Goal: Obtain resource: Download file/media

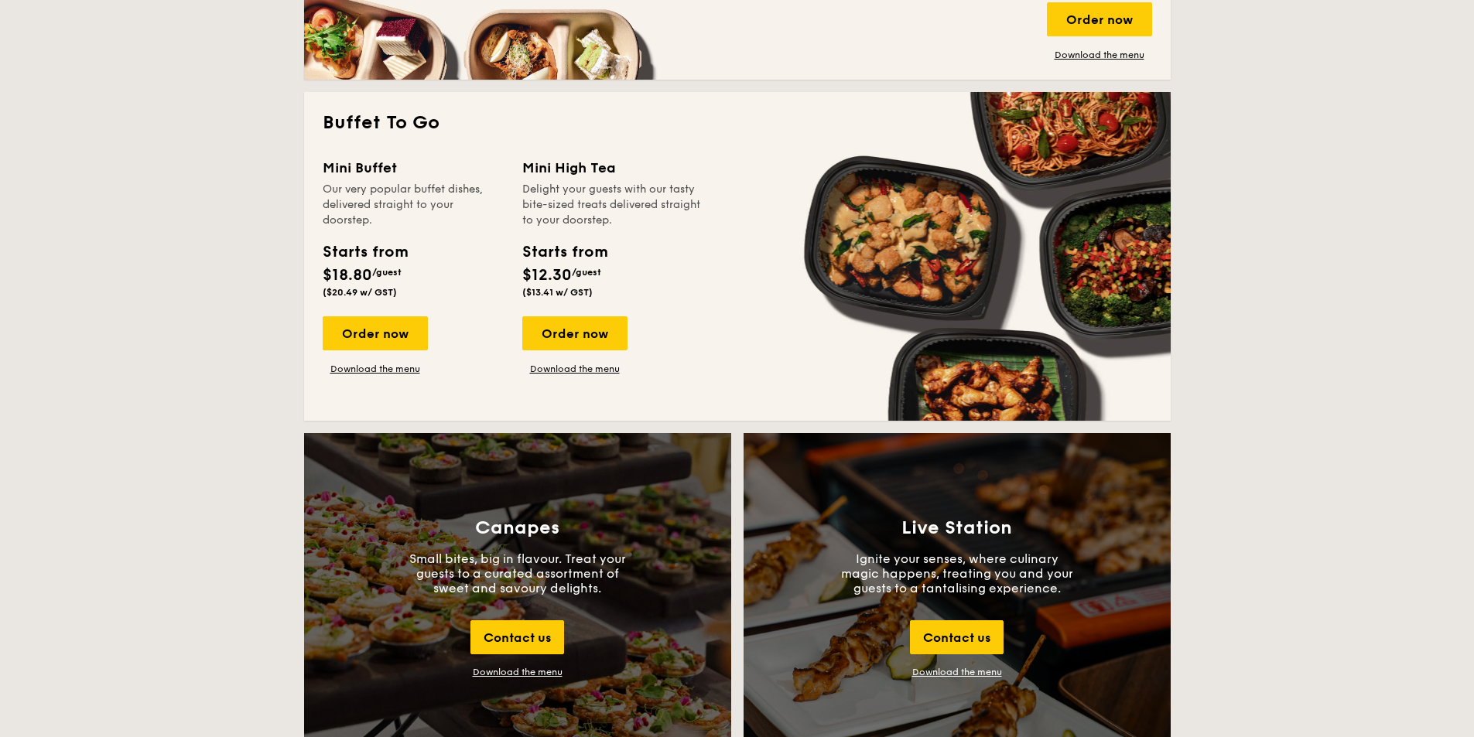
scroll to position [1006, 0]
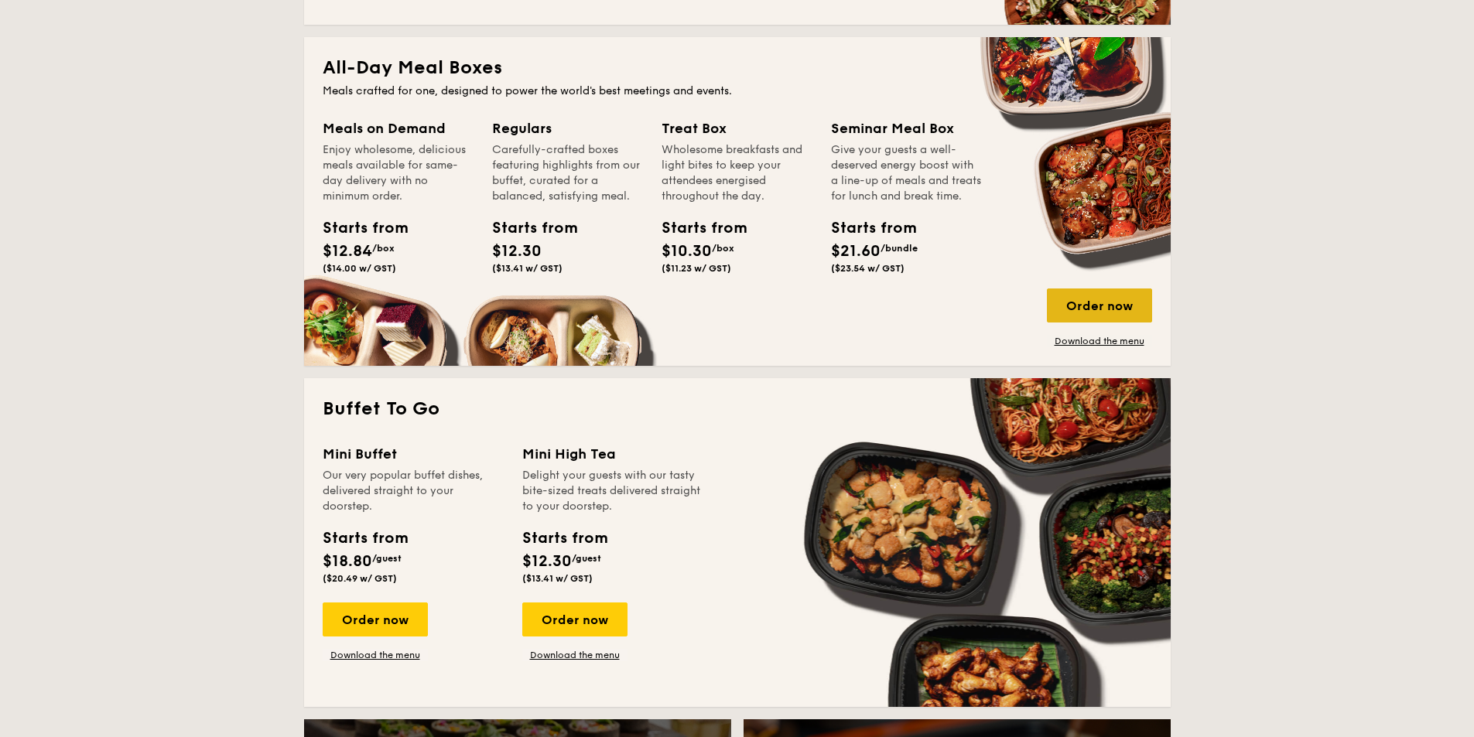
click at [1103, 309] on div "Order now" at bounding box center [1099, 306] width 105 height 34
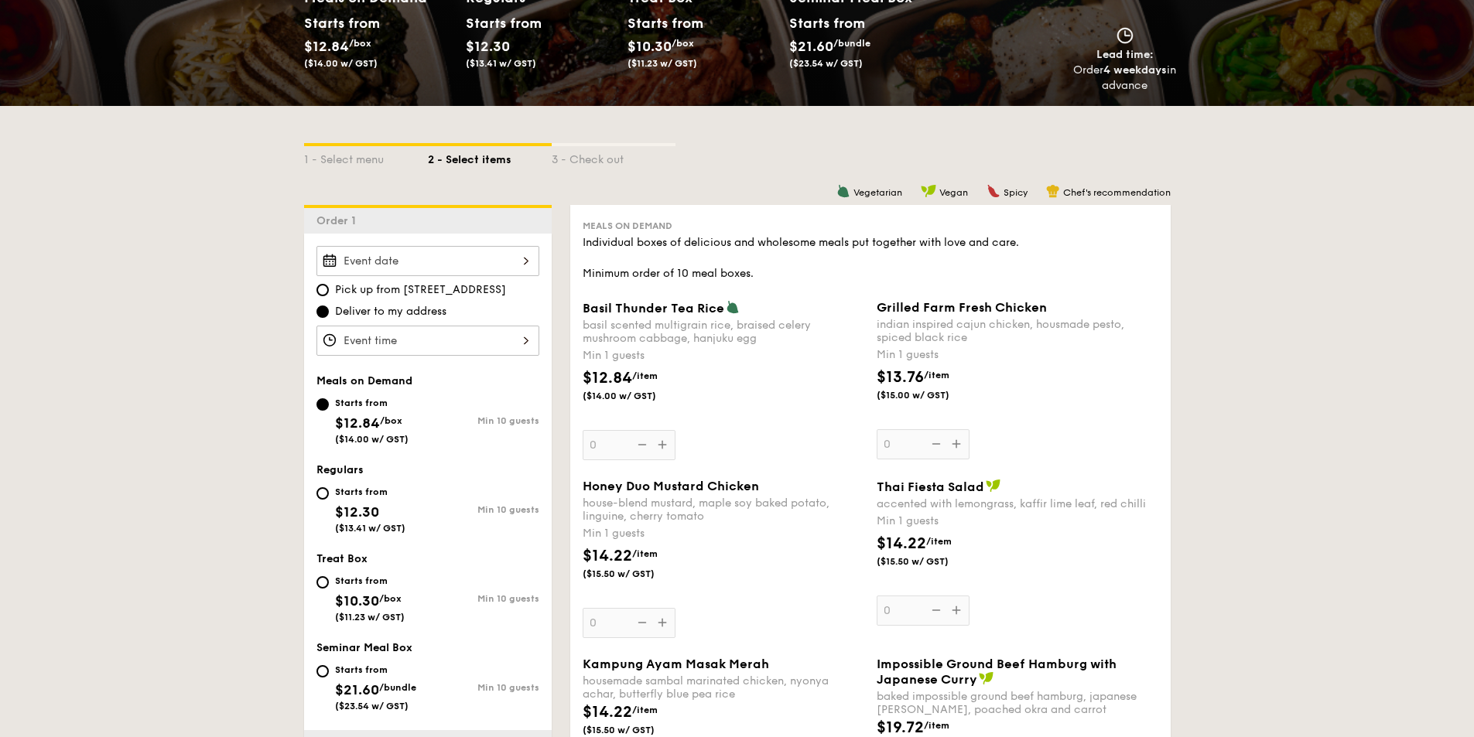
scroll to position [232, 0]
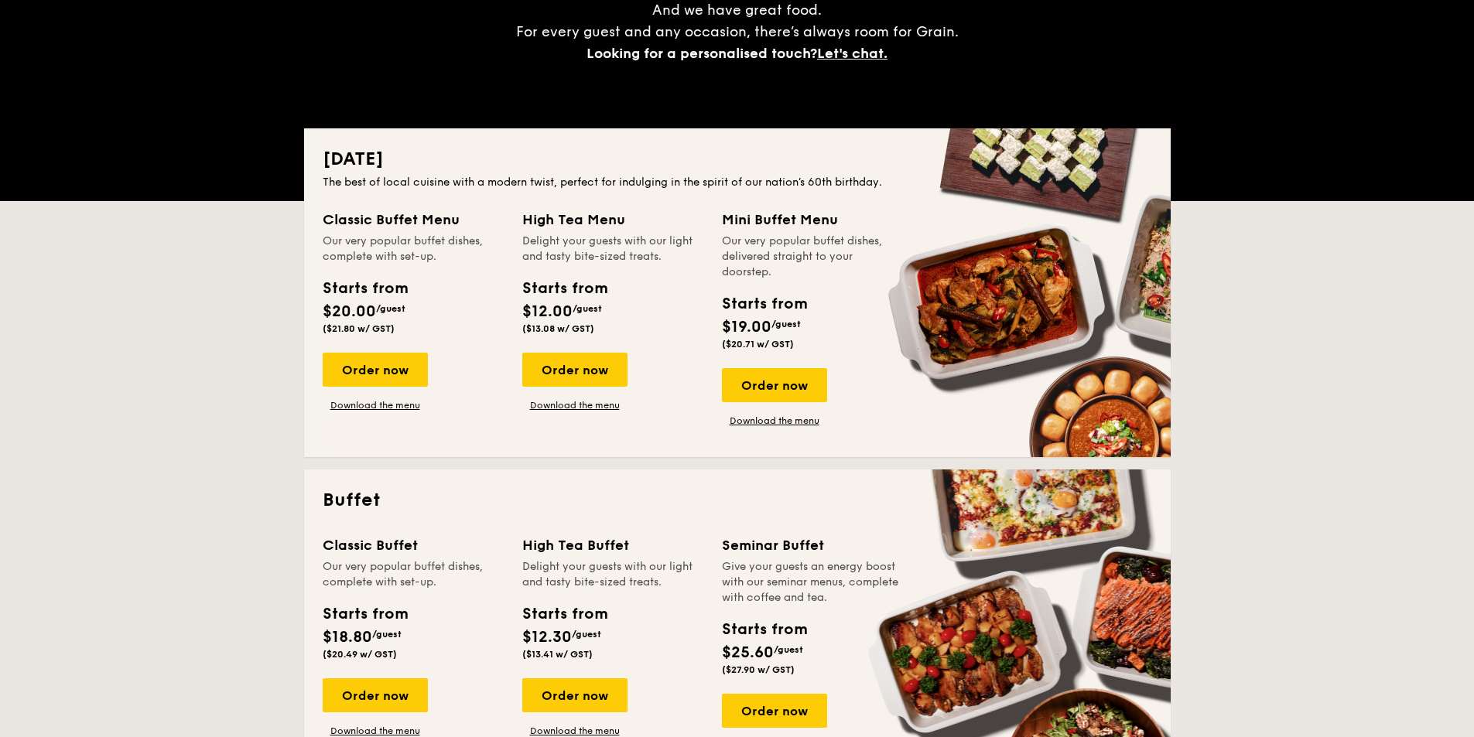
scroll to position [2693, 0]
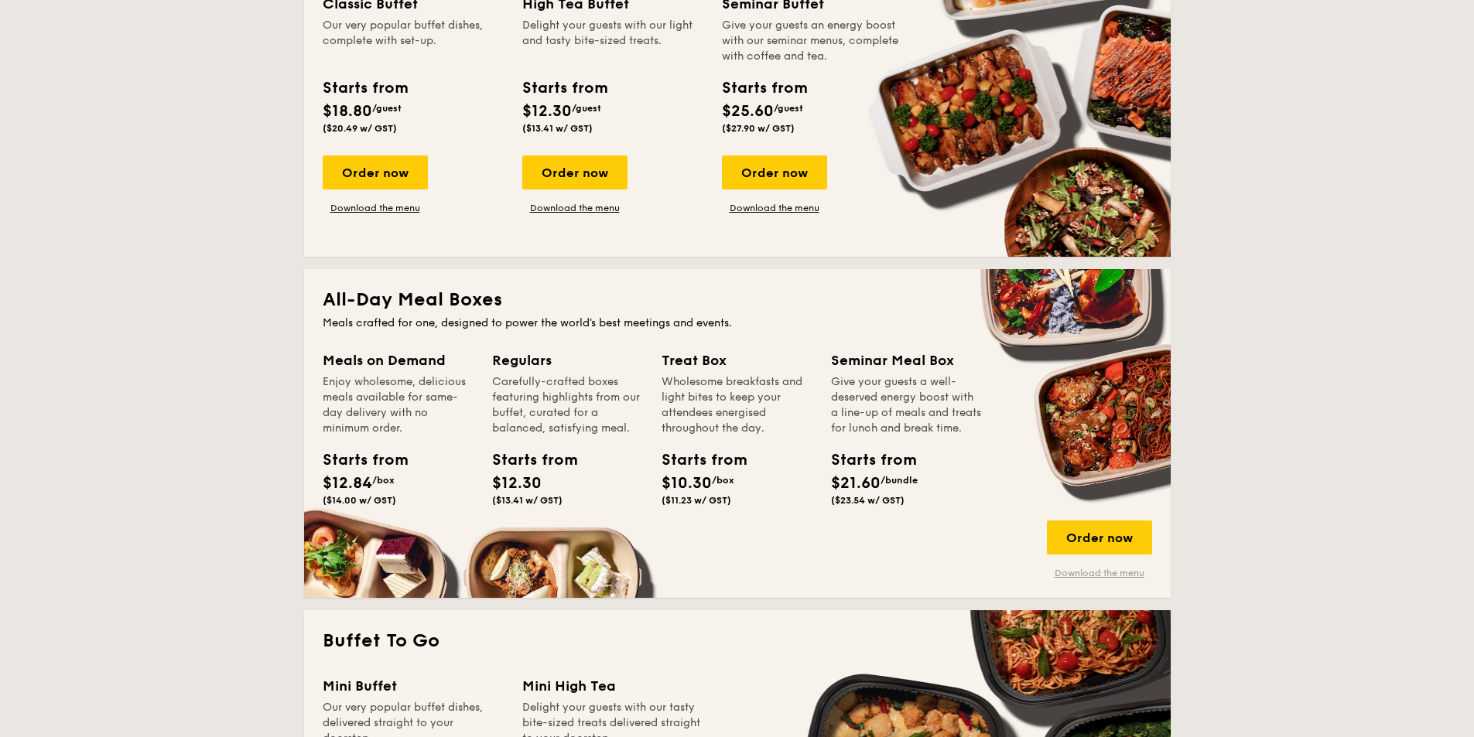
click at [1097, 573] on link "Download the menu" at bounding box center [1099, 573] width 105 height 12
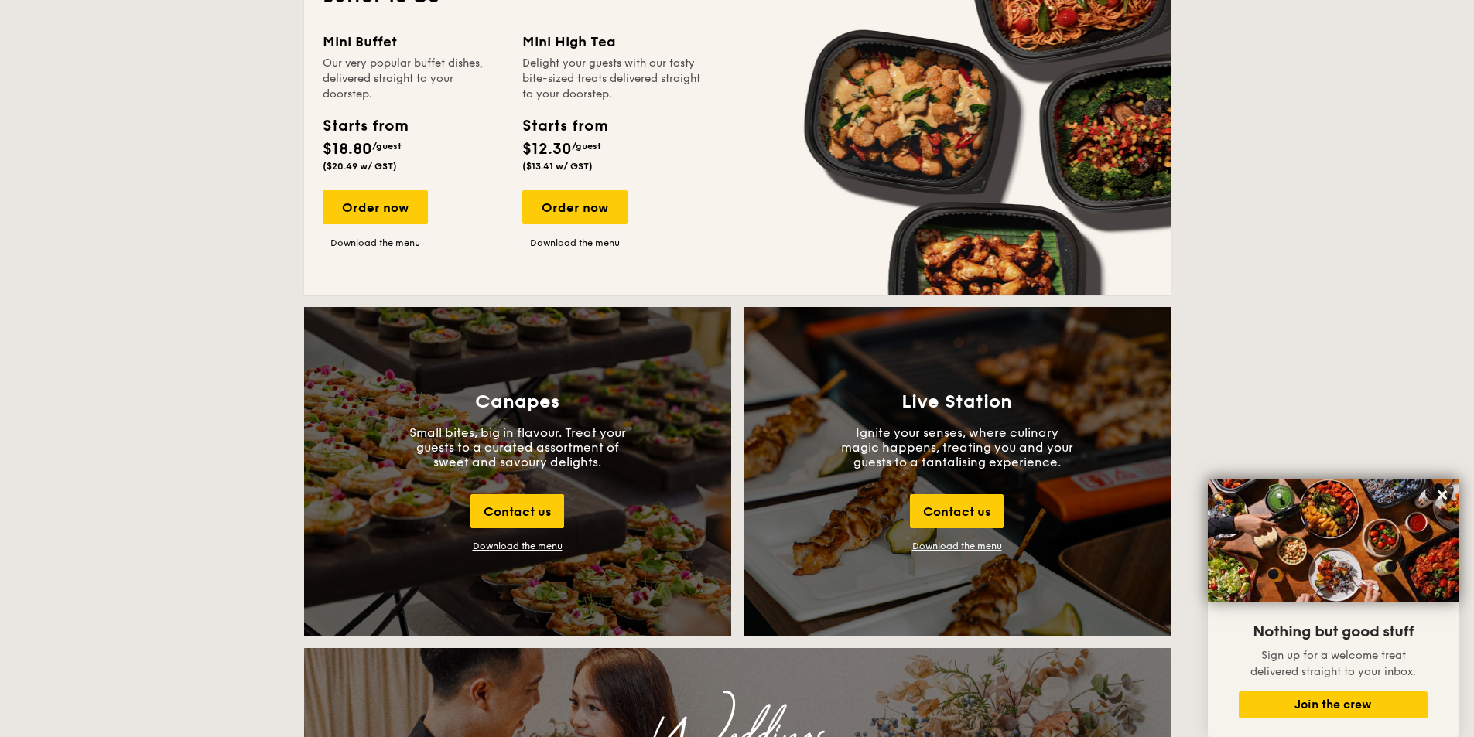
scroll to position [1392, 0]
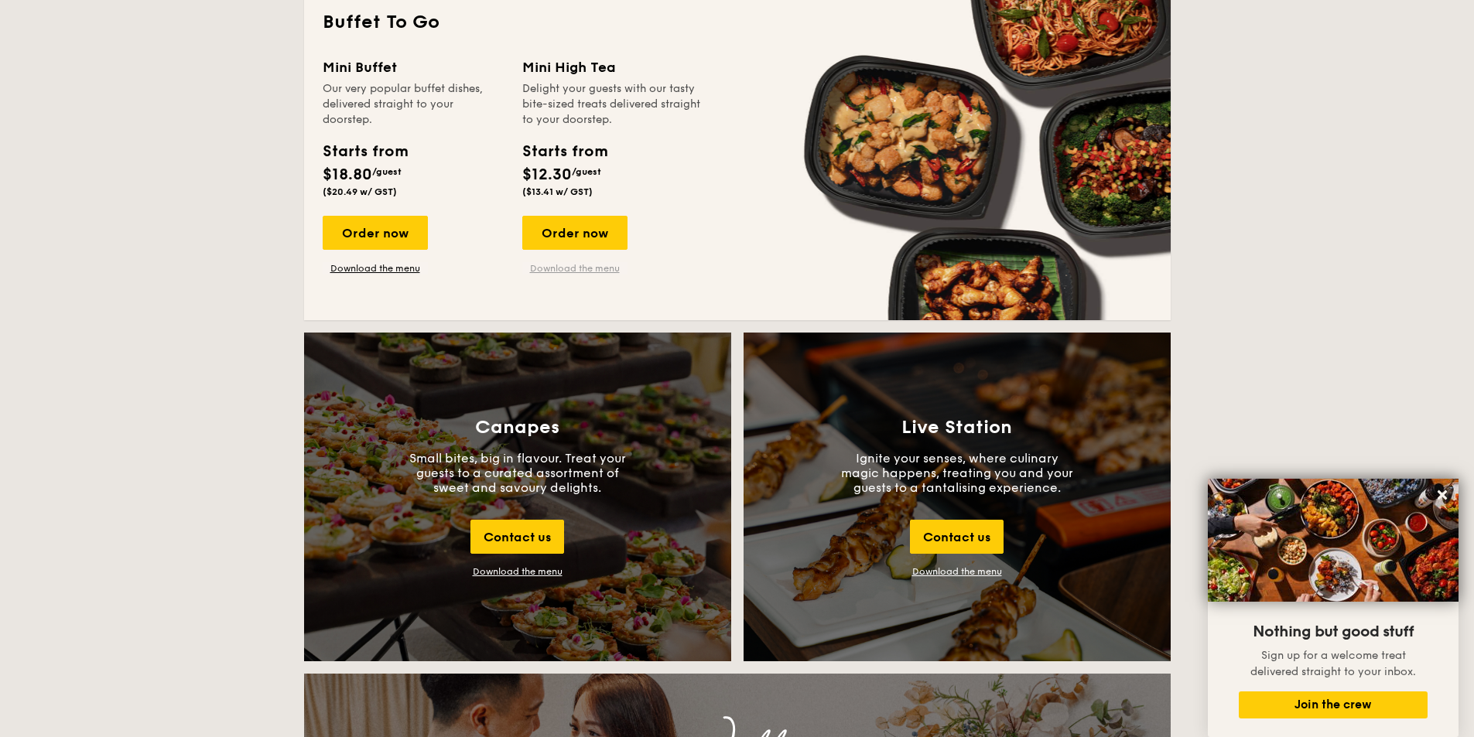
click at [572, 268] on link "Download the menu" at bounding box center [574, 268] width 105 height 12
